Goal: Register for event/course

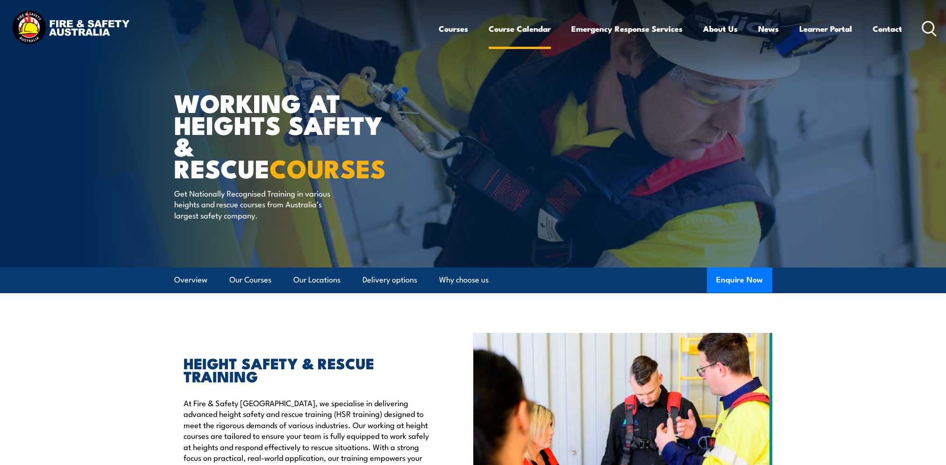
click at [509, 29] on link "Course Calendar" at bounding box center [520, 28] width 62 height 25
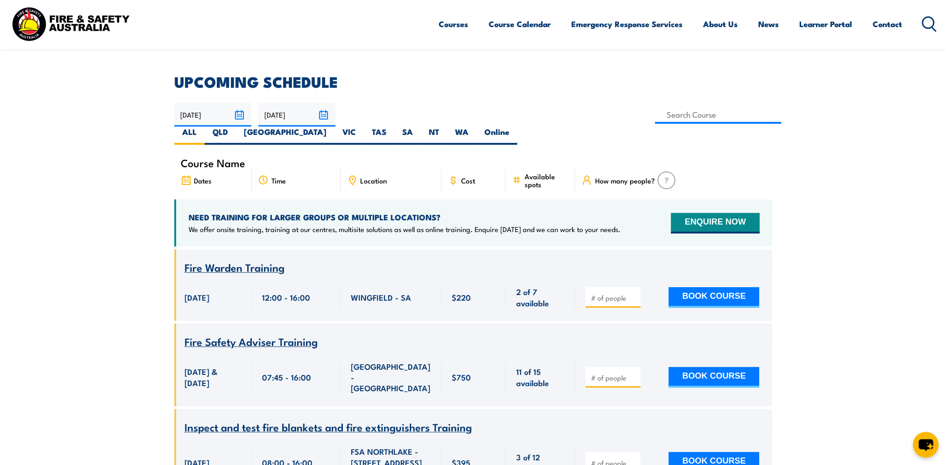
scroll to position [93, 0]
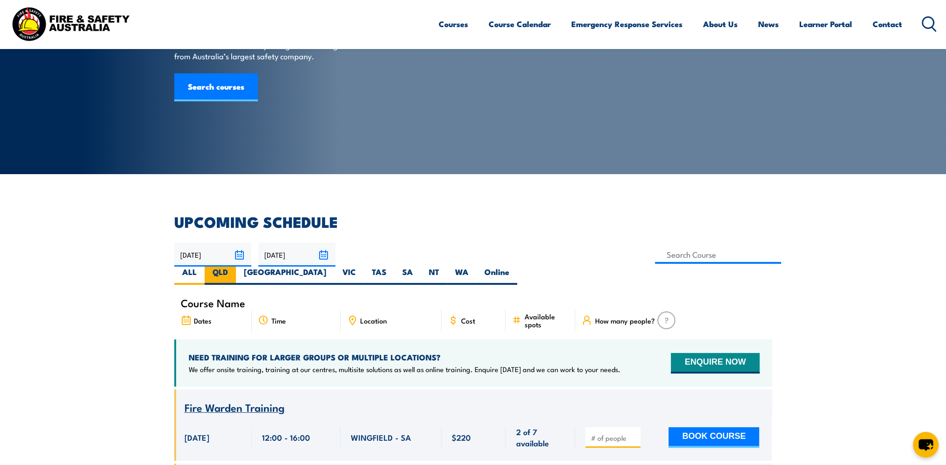
click at [236, 267] on label "QLD" at bounding box center [220, 276] width 31 height 18
click at [234, 267] on input "QLD" at bounding box center [231, 270] width 6 height 6
radio input "true"
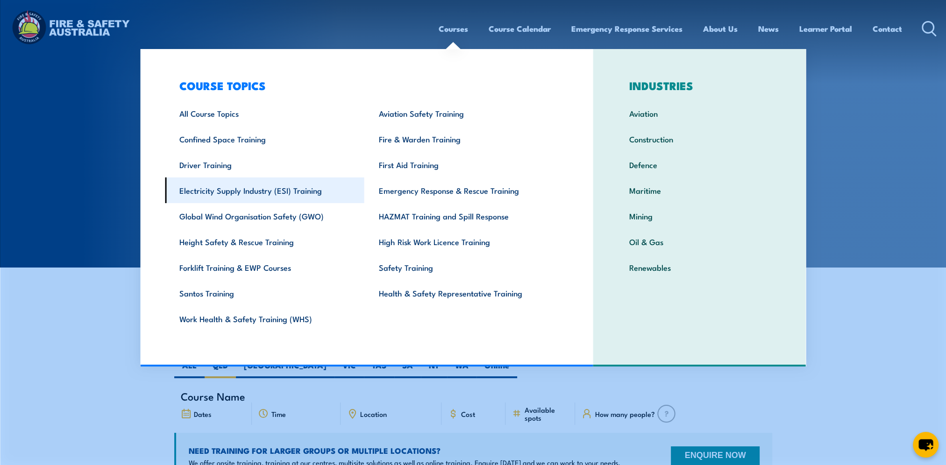
click at [216, 192] on link "Electricity Supply Industry (ESI) Training" at bounding box center [264, 191] width 199 height 26
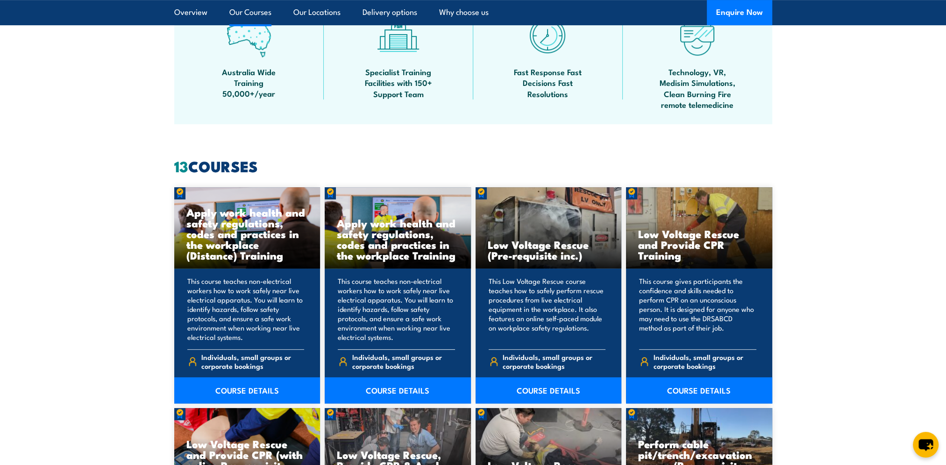
scroll to position [654, 0]
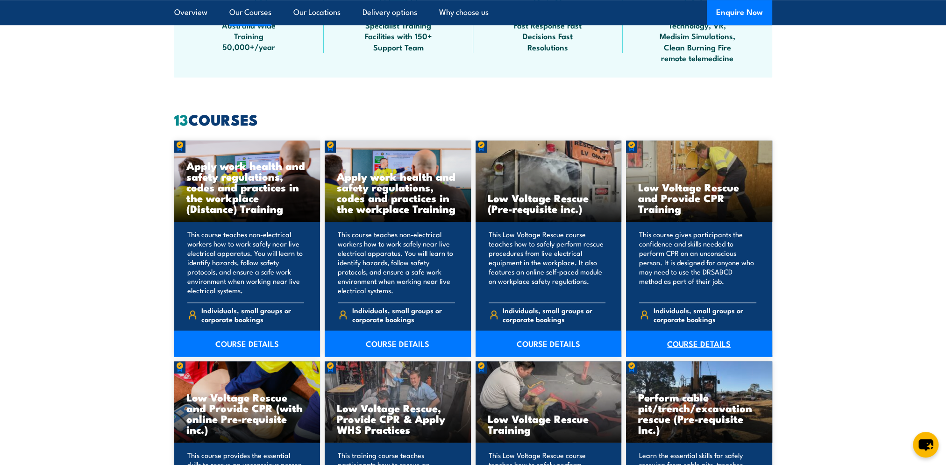
click at [695, 344] on link "COURSE DETAILS" at bounding box center [699, 344] width 146 height 26
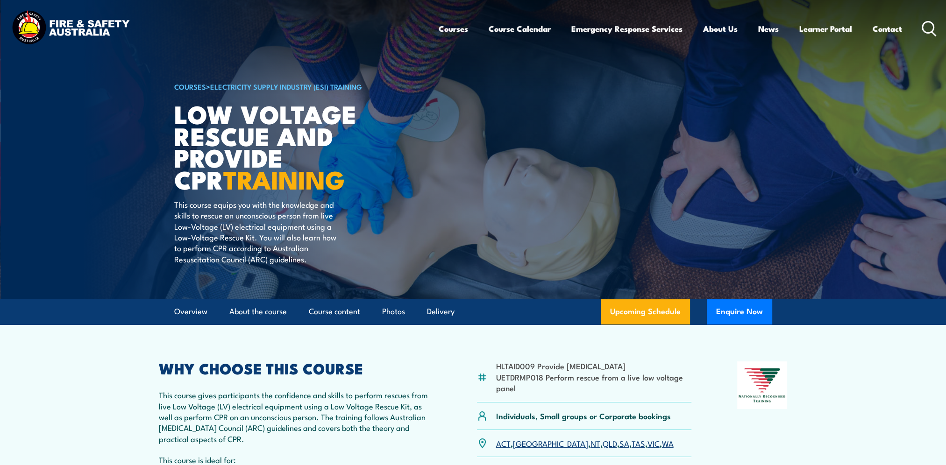
scroll to position [93, 0]
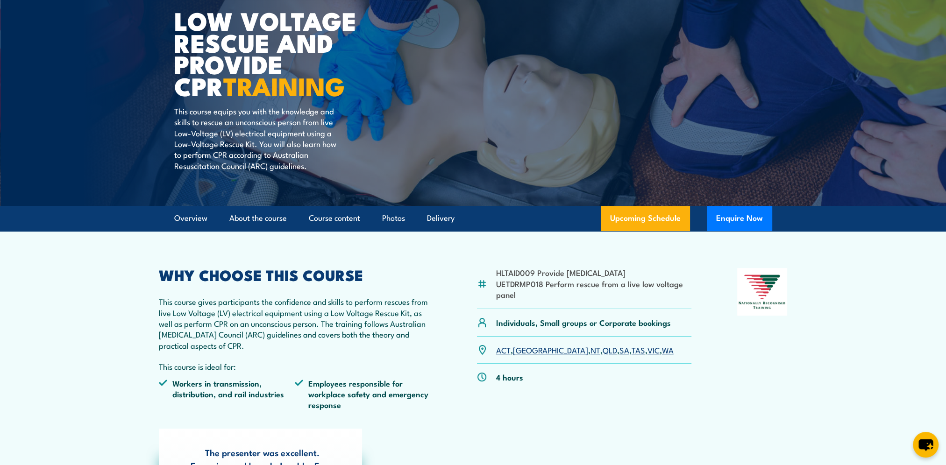
click at [603, 352] on link "QLD" at bounding box center [610, 349] width 14 height 11
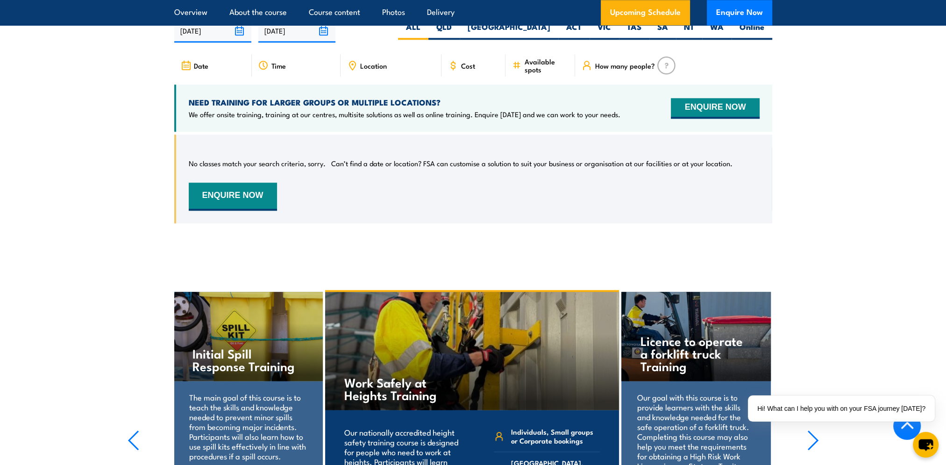
scroll to position [1261, 0]
